Goal: Task Accomplishment & Management: Manage account settings

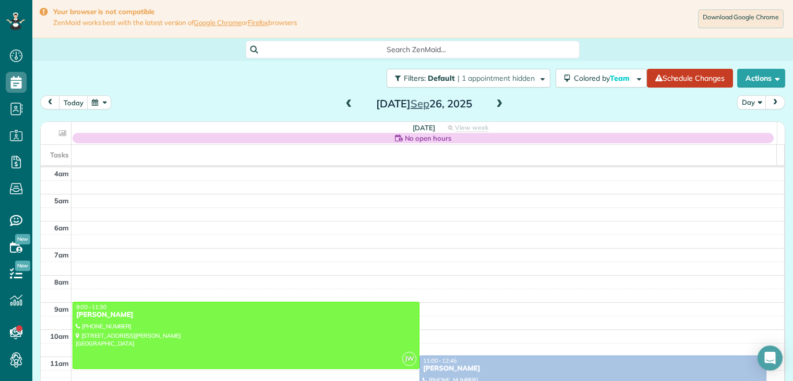
scroll to position [81, 0]
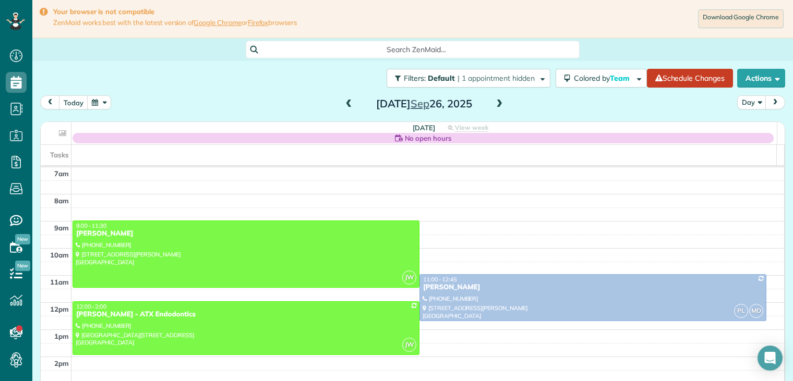
click at [497, 104] on span at bounding box center [499, 104] width 11 height 9
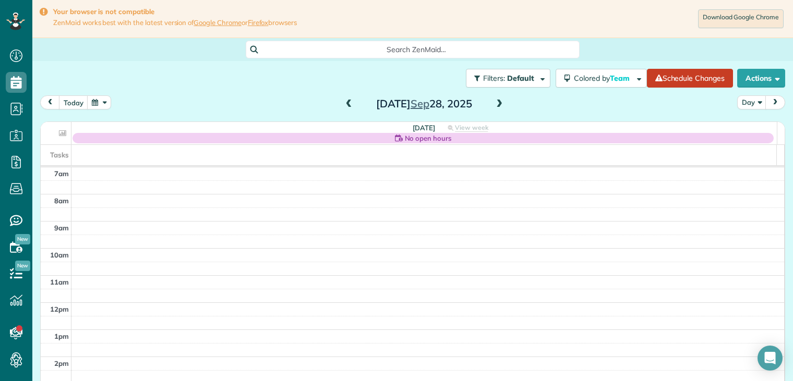
click at [497, 104] on span at bounding box center [499, 104] width 11 height 9
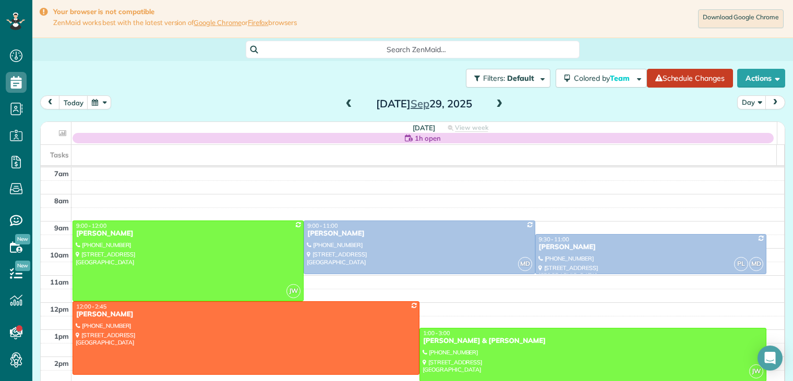
click at [497, 104] on span at bounding box center [499, 104] width 11 height 9
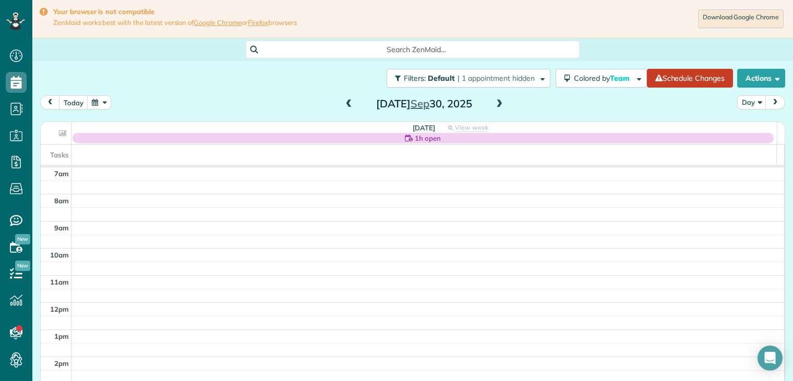
click at [497, 104] on span at bounding box center [499, 104] width 11 height 9
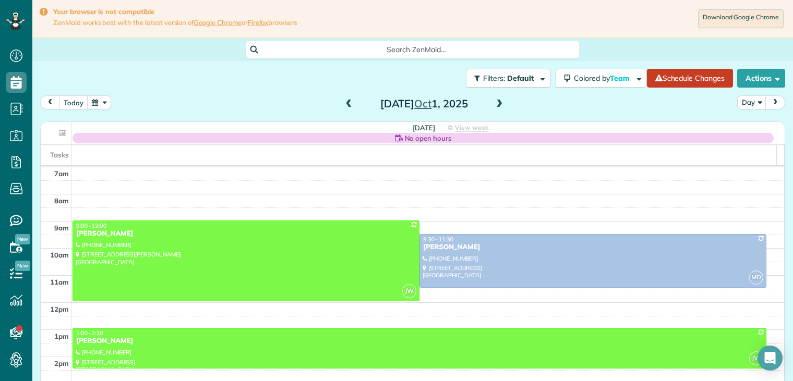
click at [497, 104] on span at bounding box center [499, 104] width 11 height 9
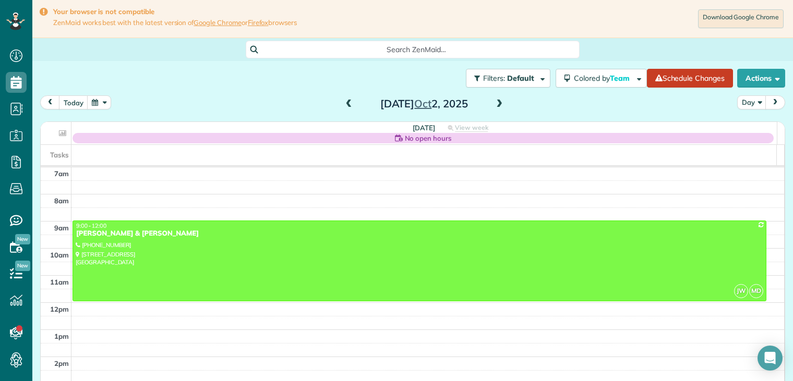
click at [497, 104] on span at bounding box center [499, 104] width 11 height 9
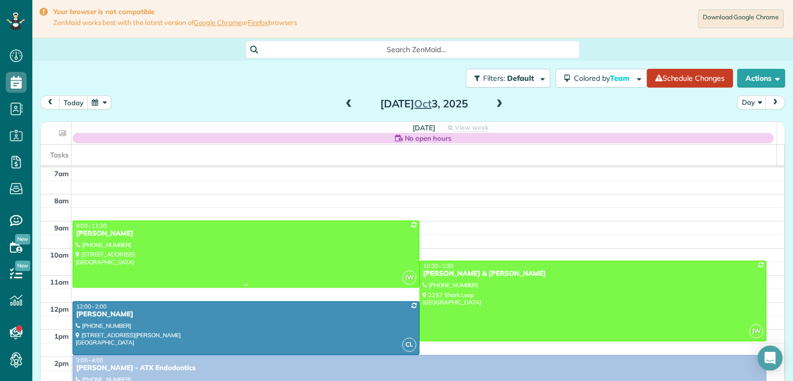
click at [136, 245] on div at bounding box center [246, 254] width 346 height 66
click at [0, 0] on div at bounding box center [0, 0] width 0 height 0
drag, startPoint x: 137, startPoint y: 244, endPoint x: 117, endPoint y: 245, distance: 20.4
click at [117, 245] on div at bounding box center [246, 254] width 346 height 66
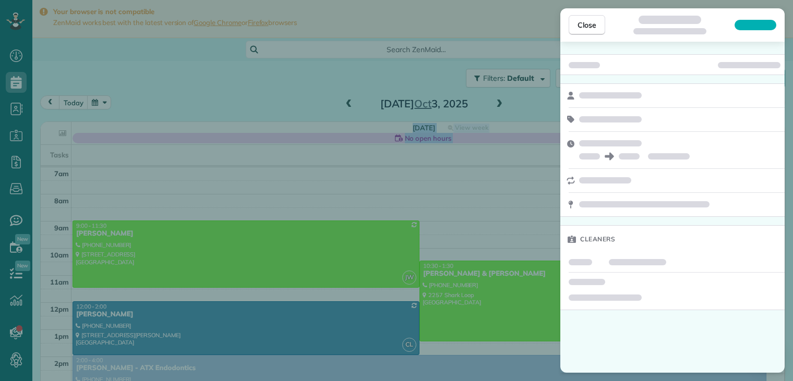
click at [117, 245] on div "Close Cleaners" at bounding box center [396, 190] width 793 height 381
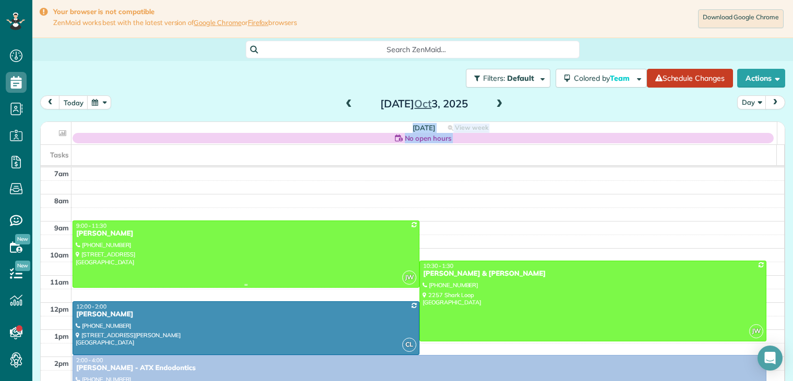
click at [90, 237] on div "[PERSON_NAME]" at bounding box center [246, 234] width 341 height 9
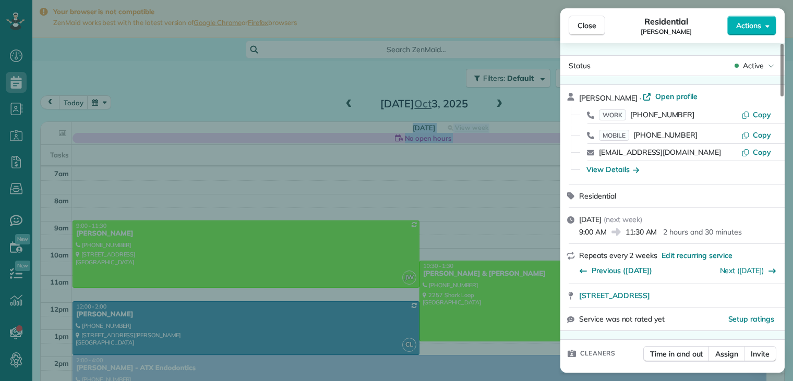
click at [639, 171] on div "View Details" at bounding box center [678, 169] width 193 height 10
click at [637, 171] on icon "button" at bounding box center [636, 169] width 6 height 5
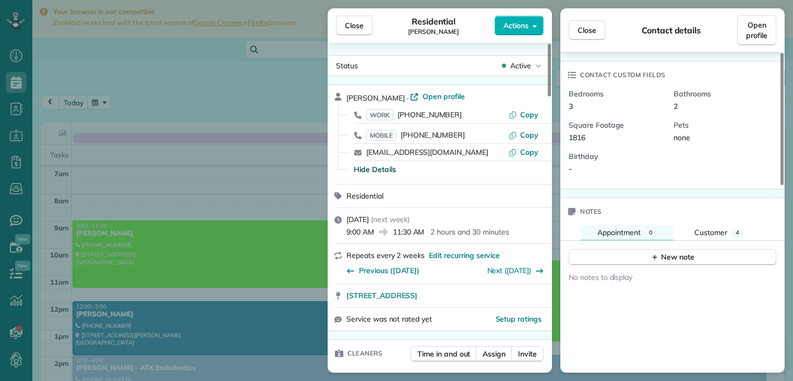
scroll to position [313, 0]
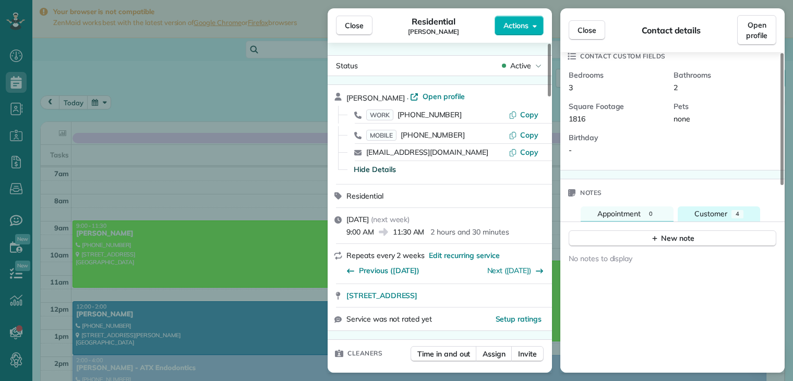
click at [712, 214] on span "Customer" at bounding box center [710, 213] width 33 height 9
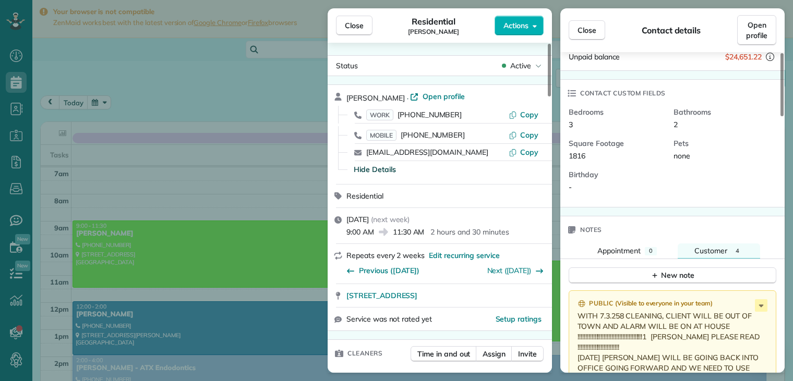
scroll to position [302, 0]
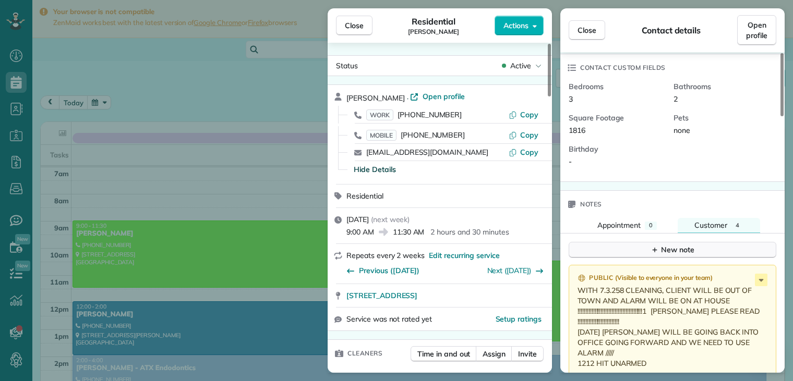
click at [674, 251] on div "New note" at bounding box center [673, 250] width 44 height 11
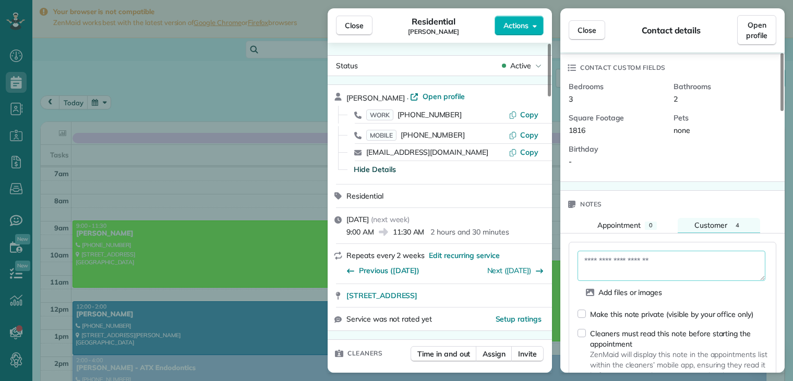
click at [629, 263] on textarea at bounding box center [672, 266] width 188 height 30
drag, startPoint x: 639, startPoint y: 263, endPoint x: 643, endPoint y: 256, distance: 8.0
click at [643, 256] on textarea at bounding box center [672, 266] width 188 height 30
type textarea "*"
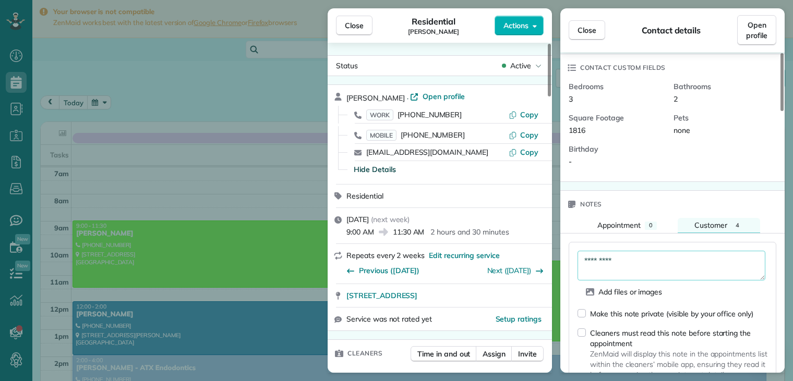
click at [643, 256] on textarea "*********" at bounding box center [672, 266] width 188 height 30
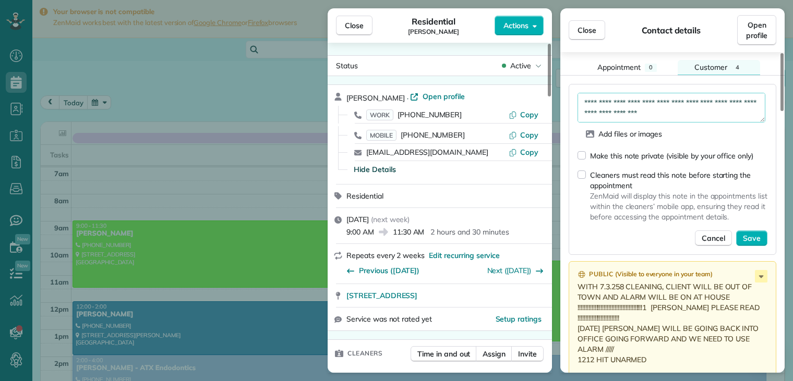
scroll to position [355, 0]
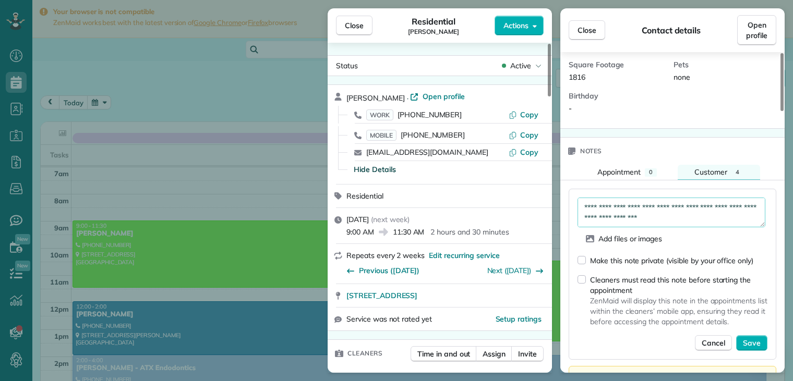
type textarea "**********"
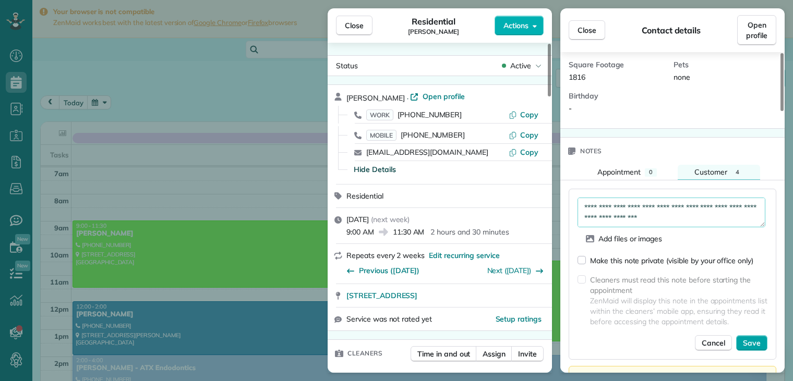
click at [753, 344] on span "Save" at bounding box center [752, 343] width 18 height 10
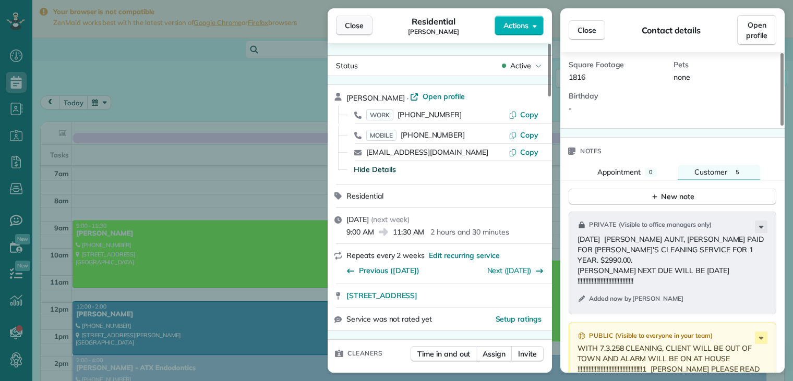
click at [357, 24] on span "Close" at bounding box center [354, 25] width 19 height 10
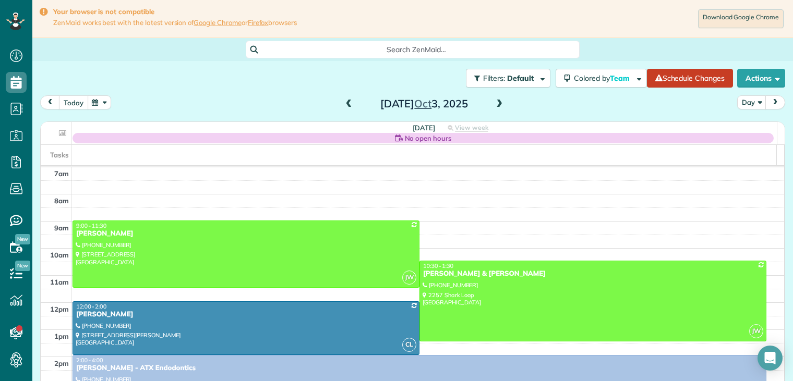
click at [79, 104] on button "today" at bounding box center [73, 102] width 29 height 14
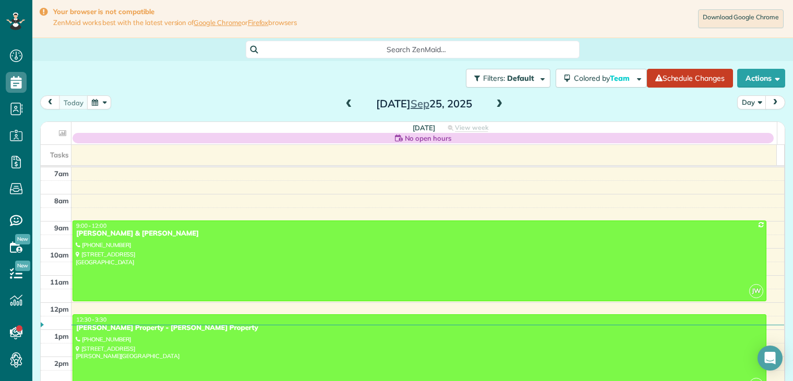
click at [495, 104] on span at bounding box center [499, 104] width 11 height 9
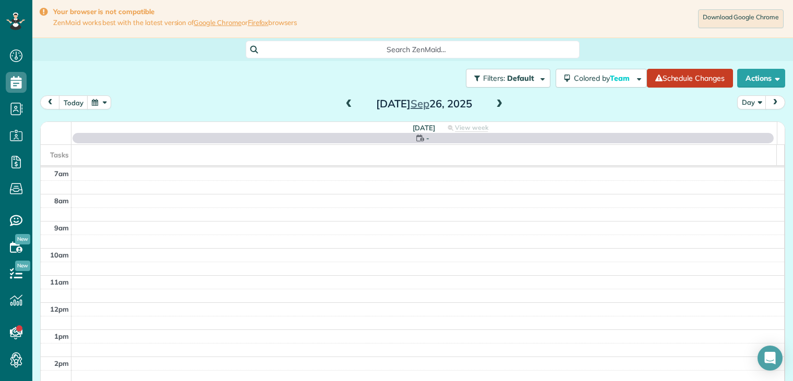
click at [495, 104] on span at bounding box center [499, 104] width 11 height 9
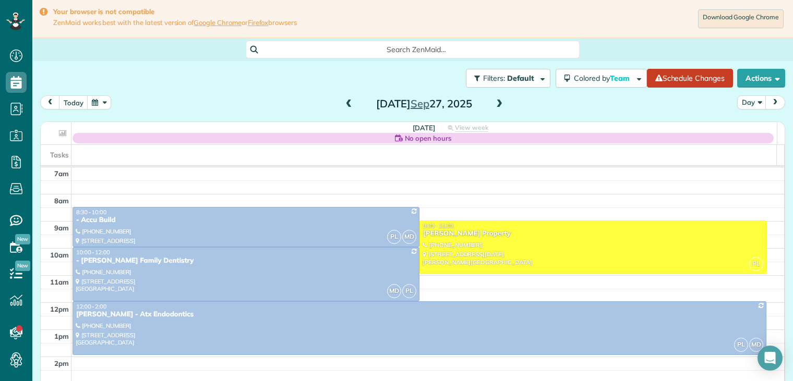
click at [495, 104] on span at bounding box center [499, 104] width 11 height 9
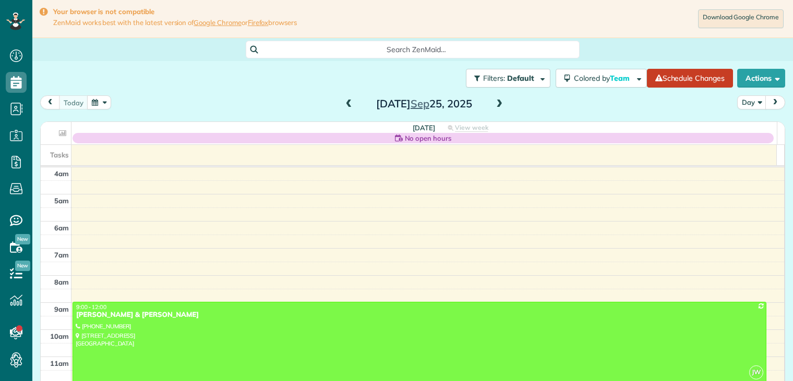
scroll to position [81, 0]
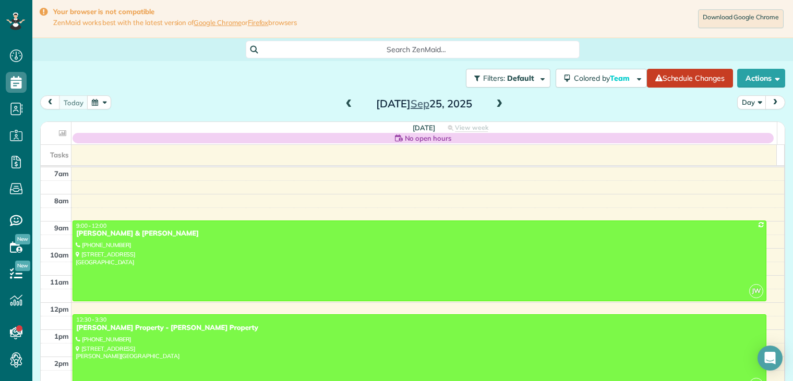
click at [102, 105] on button "button" at bounding box center [99, 102] width 24 height 14
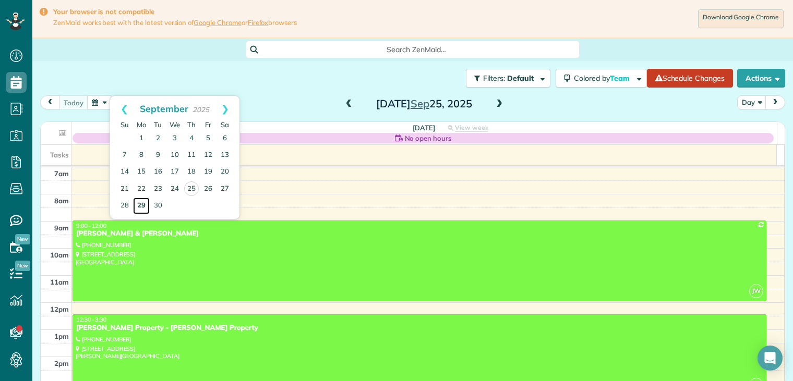
click at [144, 204] on link "29" at bounding box center [141, 206] width 17 height 17
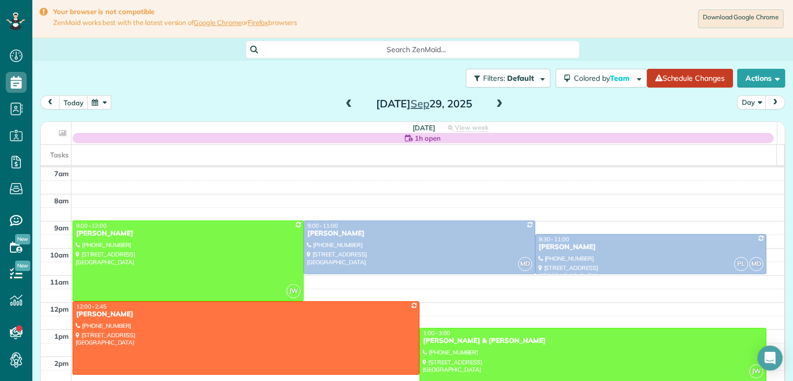
click at [496, 104] on span at bounding box center [499, 104] width 11 height 9
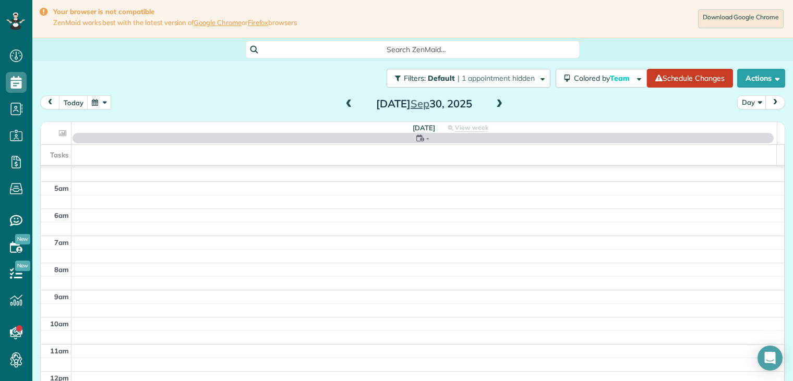
scroll to position [0, 0]
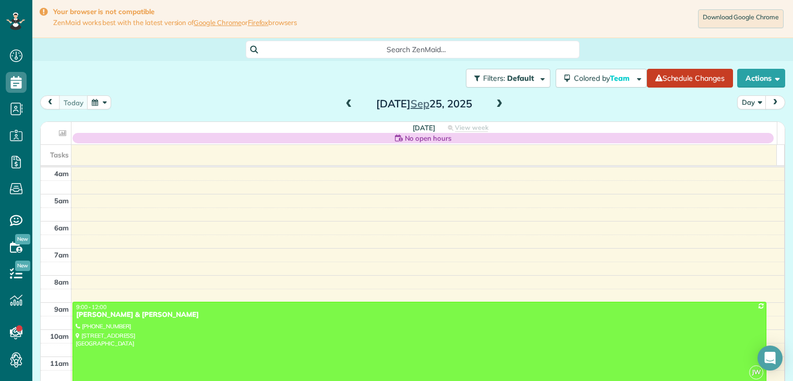
scroll to position [81, 0]
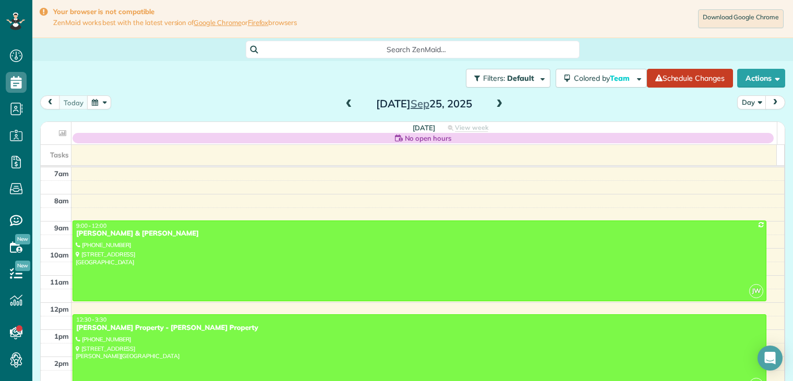
click at [102, 100] on button "button" at bounding box center [99, 102] width 24 height 14
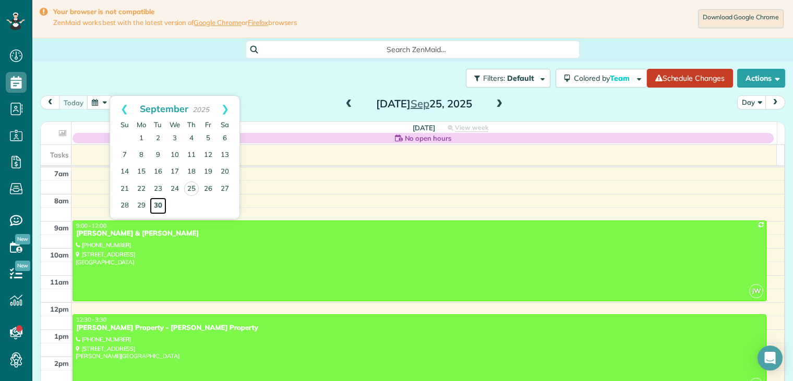
click at [158, 206] on link "30" at bounding box center [158, 206] width 17 height 17
